Goal: Task Accomplishment & Management: Manage account settings

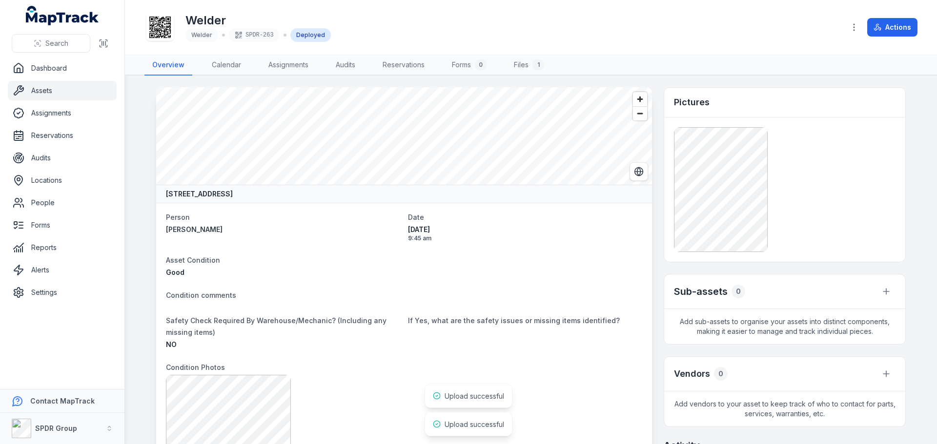
click at [42, 91] on link "Assets" at bounding box center [62, 91] width 109 height 20
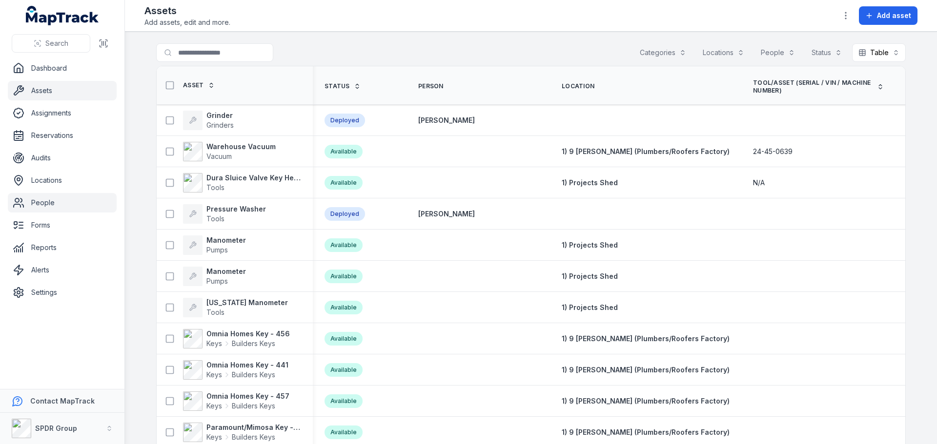
click at [31, 208] on link "People" at bounding box center [62, 203] width 109 height 20
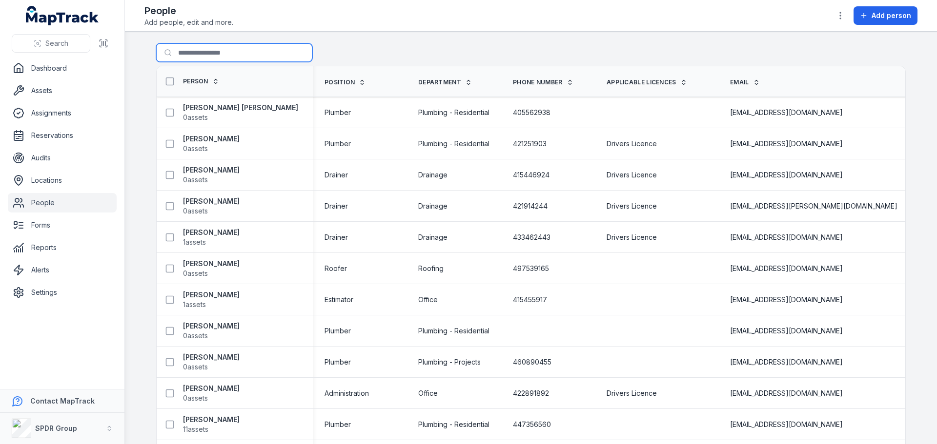
click at [194, 51] on input "Search for people" at bounding box center [234, 52] width 156 height 19
type input "******"
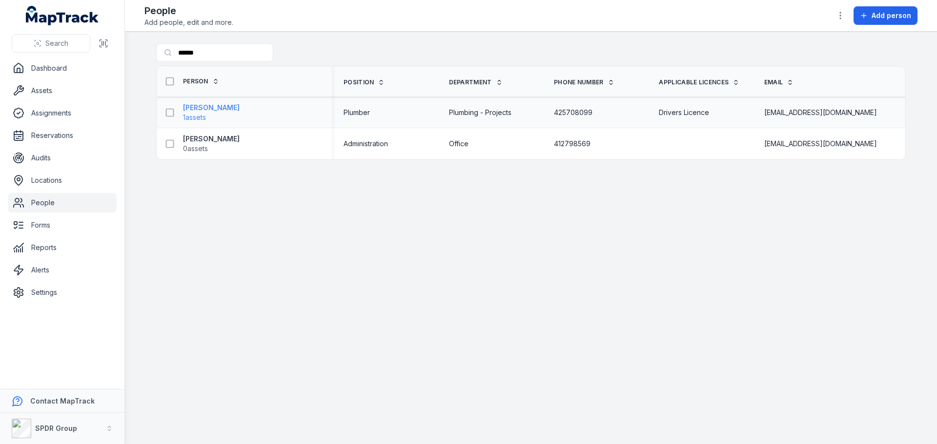
click at [196, 106] on strong "[PERSON_NAME]" at bounding box center [211, 108] width 57 height 10
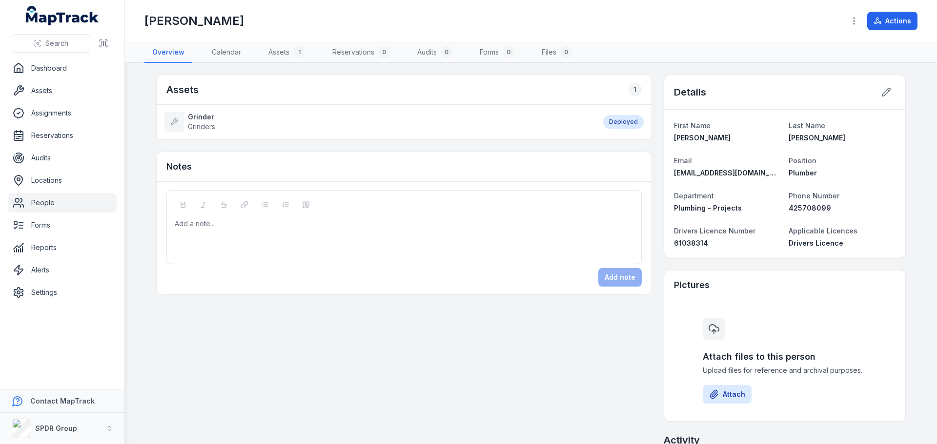
click at [41, 201] on link "People" at bounding box center [62, 203] width 109 height 20
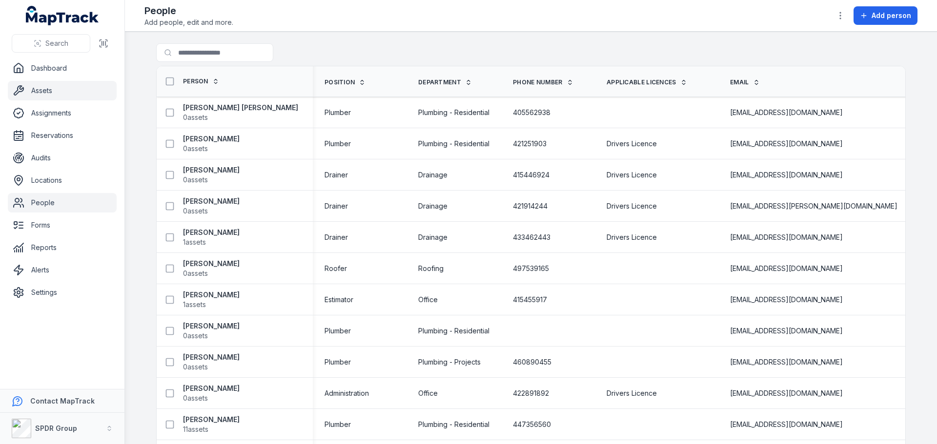
click at [51, 87] on link "Assets" at bounding box center [62, 91] width 109 height 20
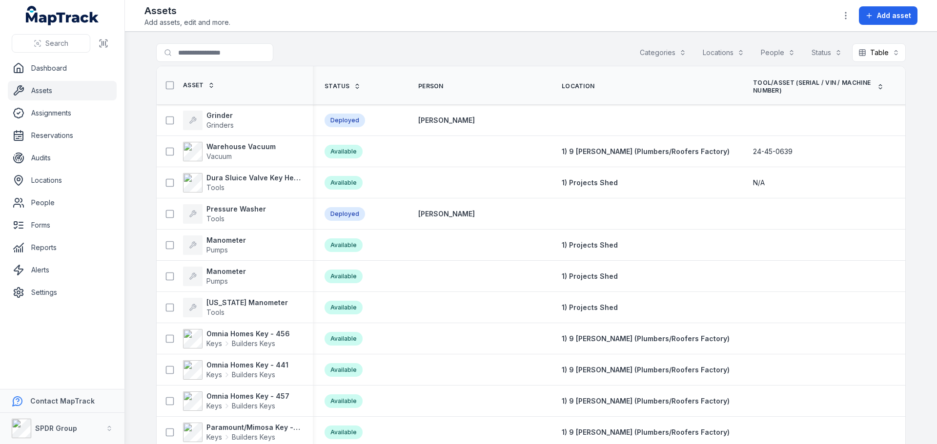
click at [33, 213] on ul "Dashboard Assets Assignments Reservations Audits Locations People Forms Reports…" at bounding box center [62, 181] width 109 height 244
click at [32, 206] on link "People" at bounding box center [62, 203] width 109 height 20
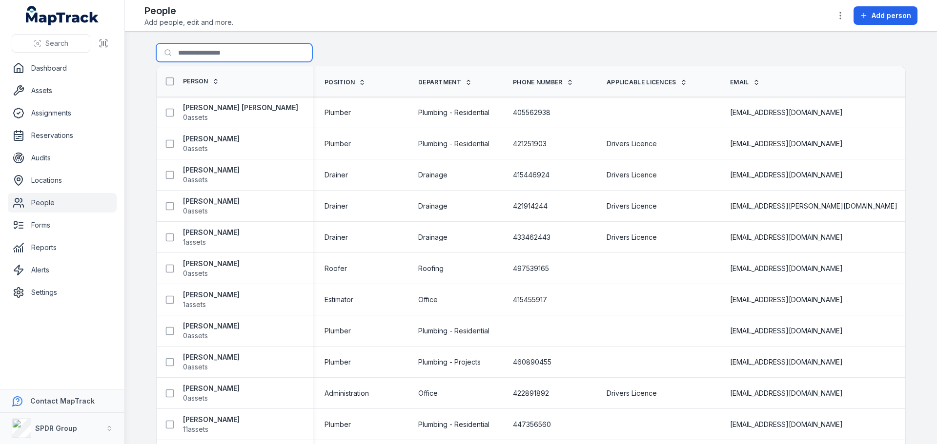
click at [210, 53] on input "Search for people" at bounding box center [234, 52] width 156 height 19
type input "******"
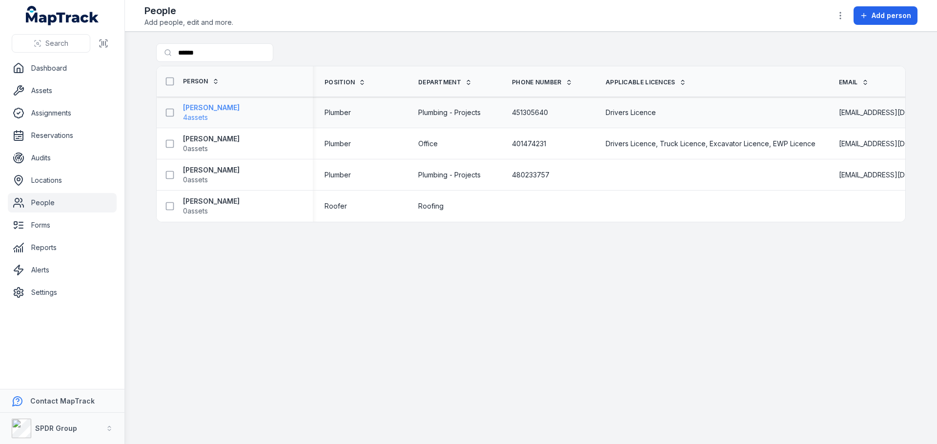
click at [207, 107] on strong "[PERSON_NAME]" at bounding box center [211, 108] width 57 height 10
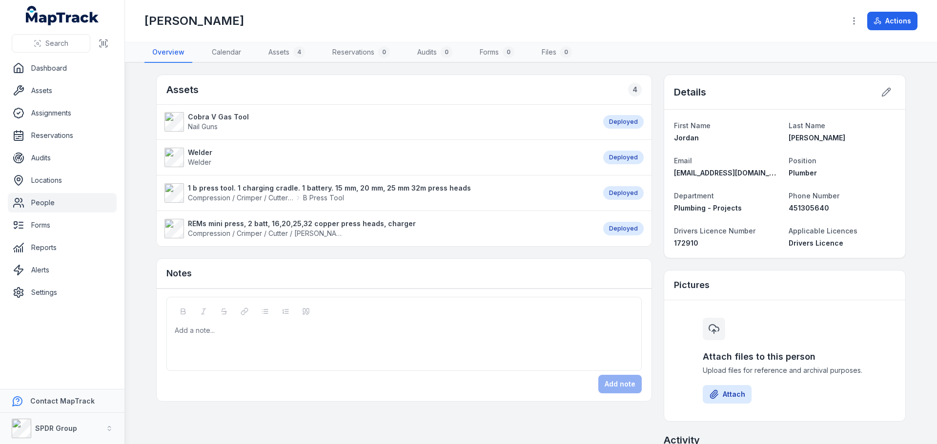
click at [253, 188] on strong "1 b press tool. 1 charging cradle. 1 battery. 15 mm, 20 mm, 25 mm 32m press hea…" at bounding box center [329, 188] width 283 height 10
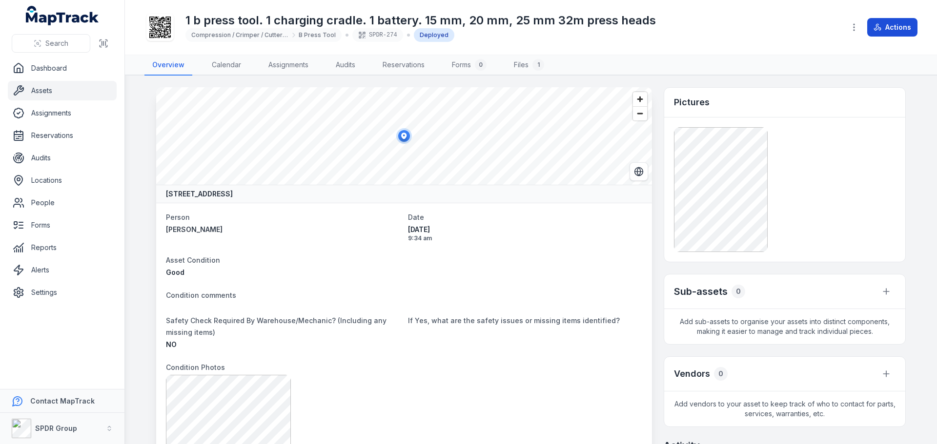
click at [887, 26] on button "Actions" at bounding box center [892, 27] width 50 height 19
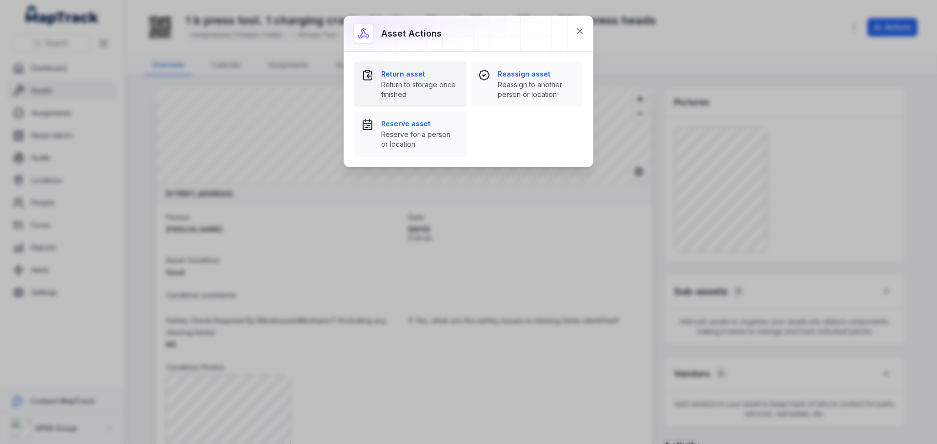
click at [397, 73] on strong "Return asset" at bounding box center [420, 74] width 78 height 10
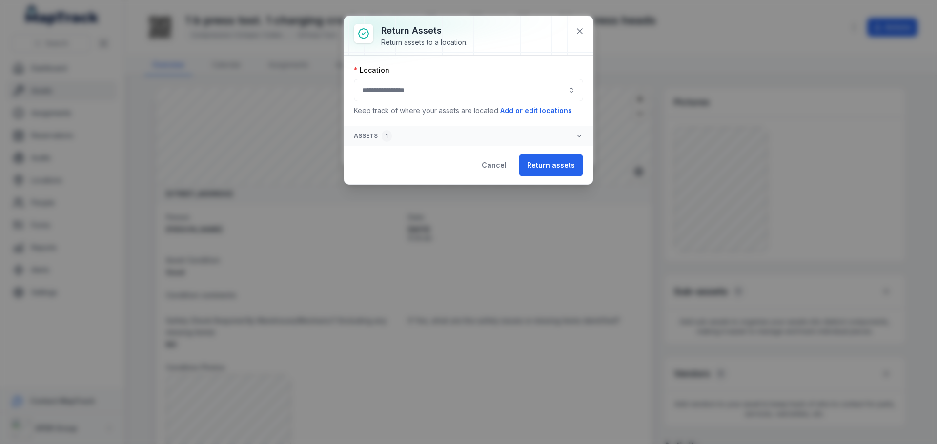
click at [392, 98] on button "button" at bounding box center [468, 90] width 229 height 22
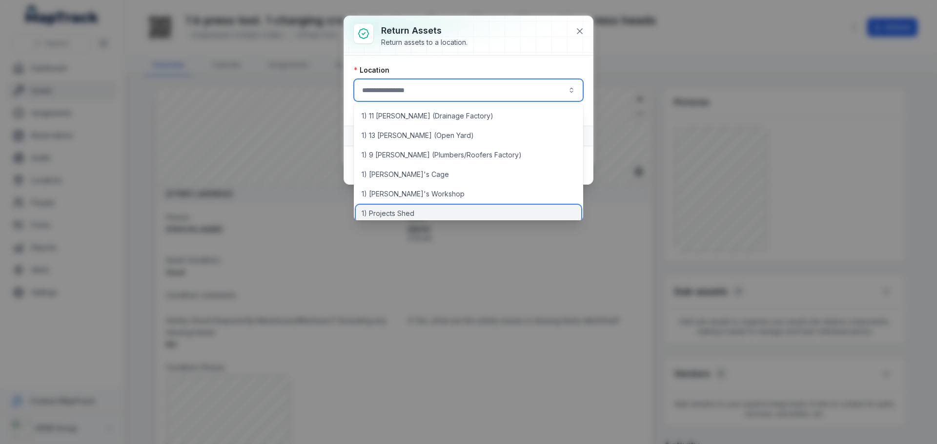
click at [403, 213] on span "1) Projects Shed" at bounding box center [387, 214] width 53 height 10
type input "**********"
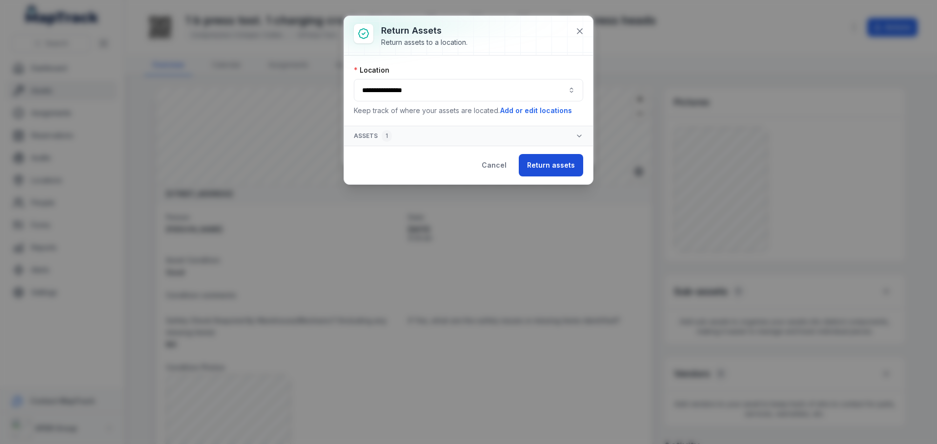
click at [542, 166] on button "Return assets" at bounding box center [551, 165] width 64 height 22
